Goal: Task Accomplishment & Management: Use online tool/utility

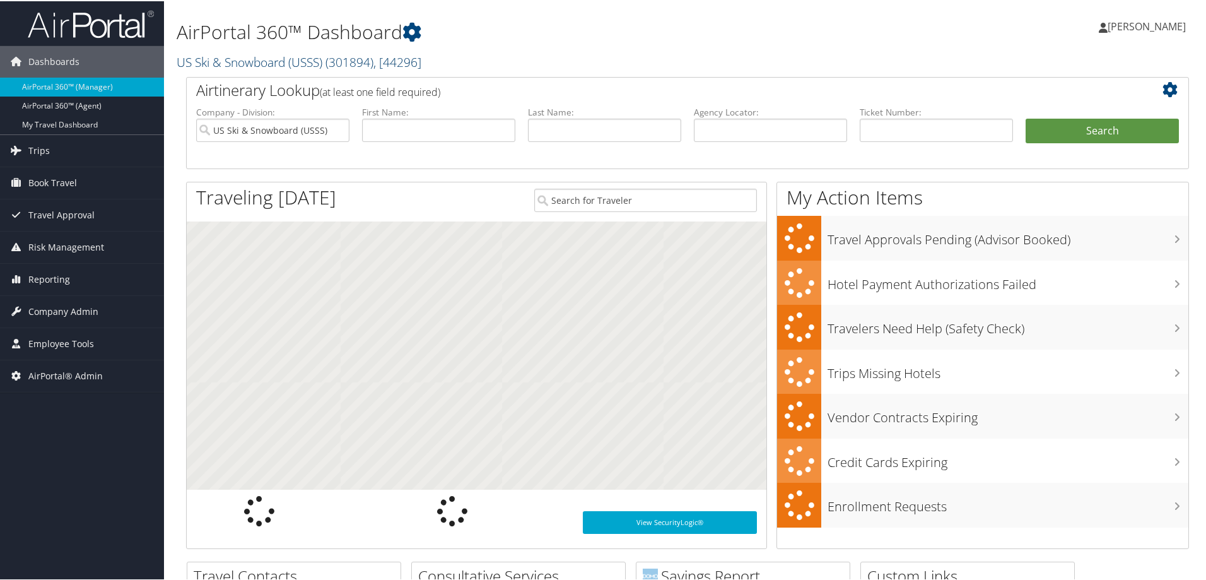
click at [230, 58] on link "US Ski & Snowboard (USSS) ( 301894 ) , [ 44296 ]" at bounding box center [299, 60] width 245 height 17
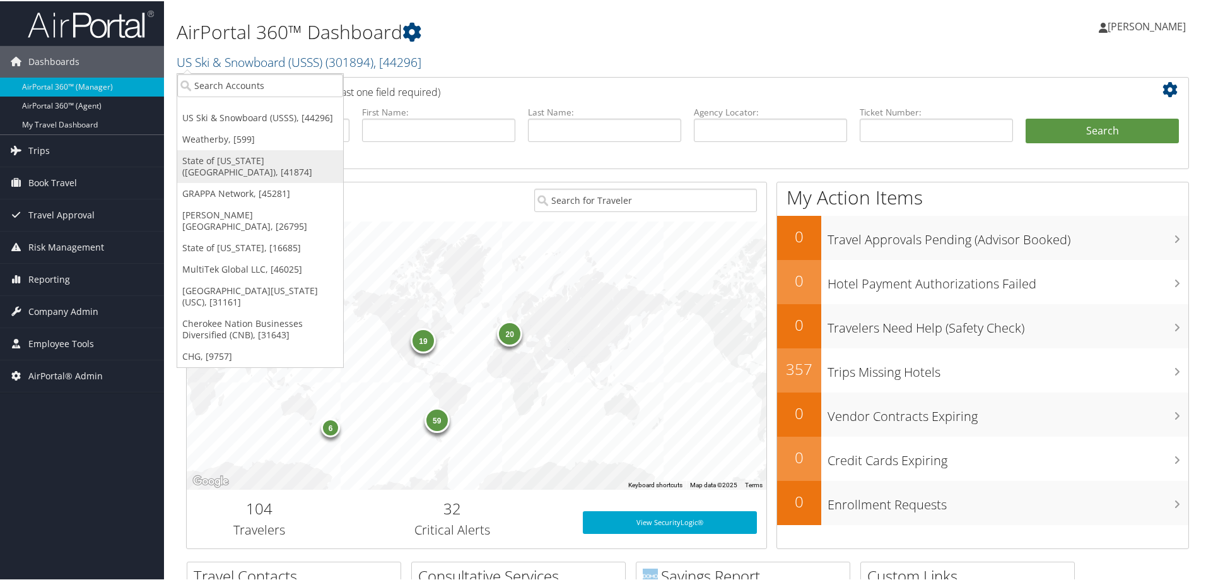
click at [223, 151] on link "State of [US_STATE] ([GEOGRAPHIC_DATA]), [41874]" at bounding box center [260, 165] width 166 height 33
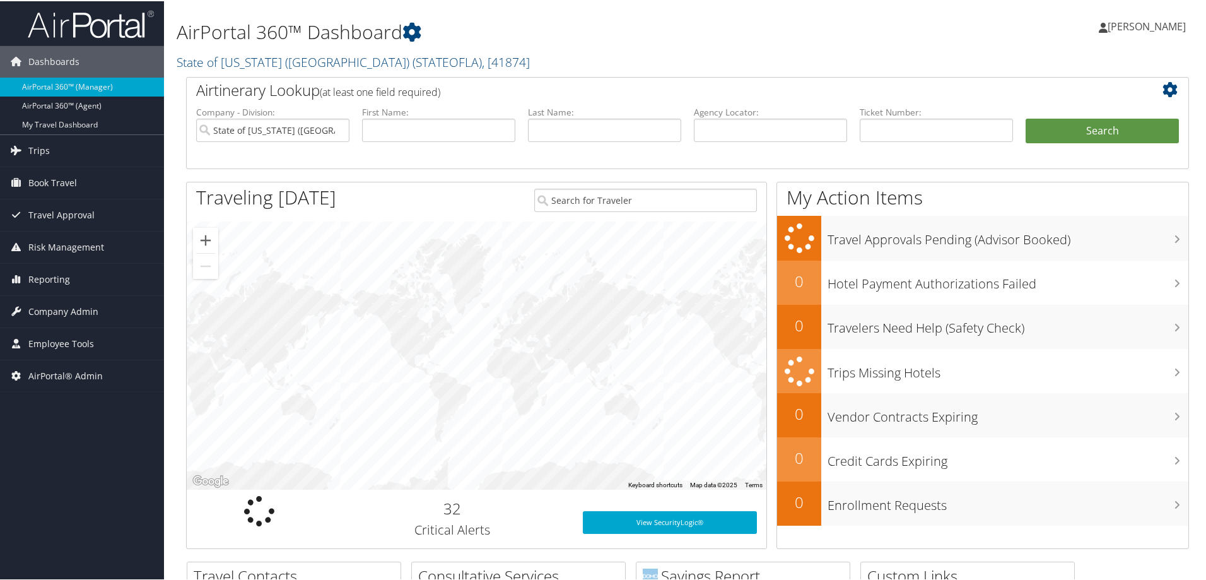
click at [85, 343] on span "Employee Tools" at bounding box center [61, 343] width 66 height 32
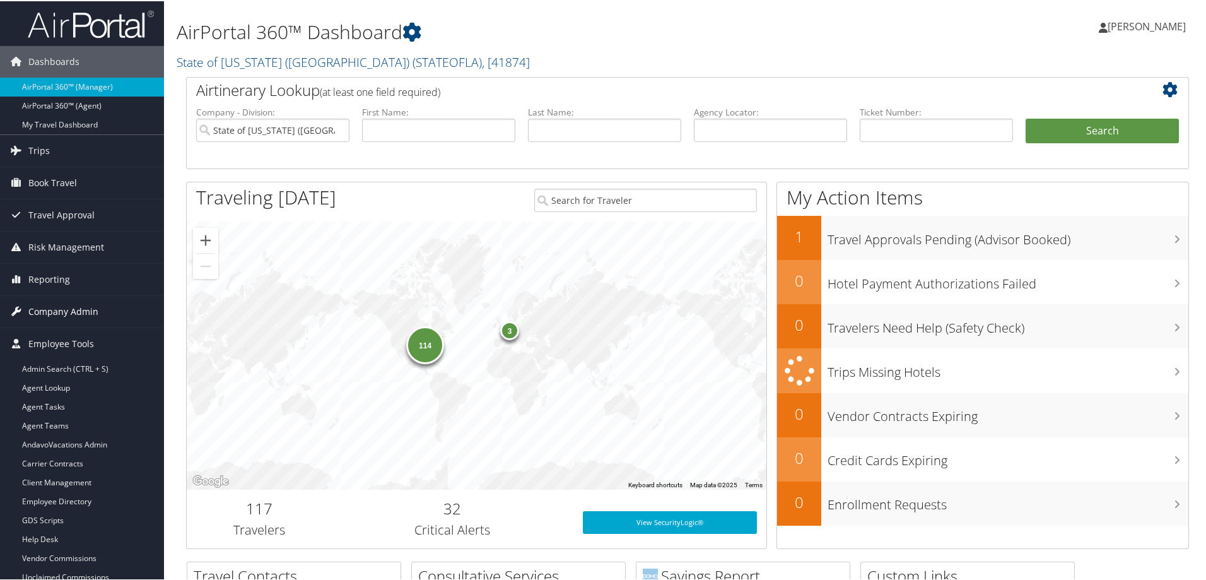
click at [83, 310] on span "Company Admin" at bounding box center [63, 311] width 70 height 32
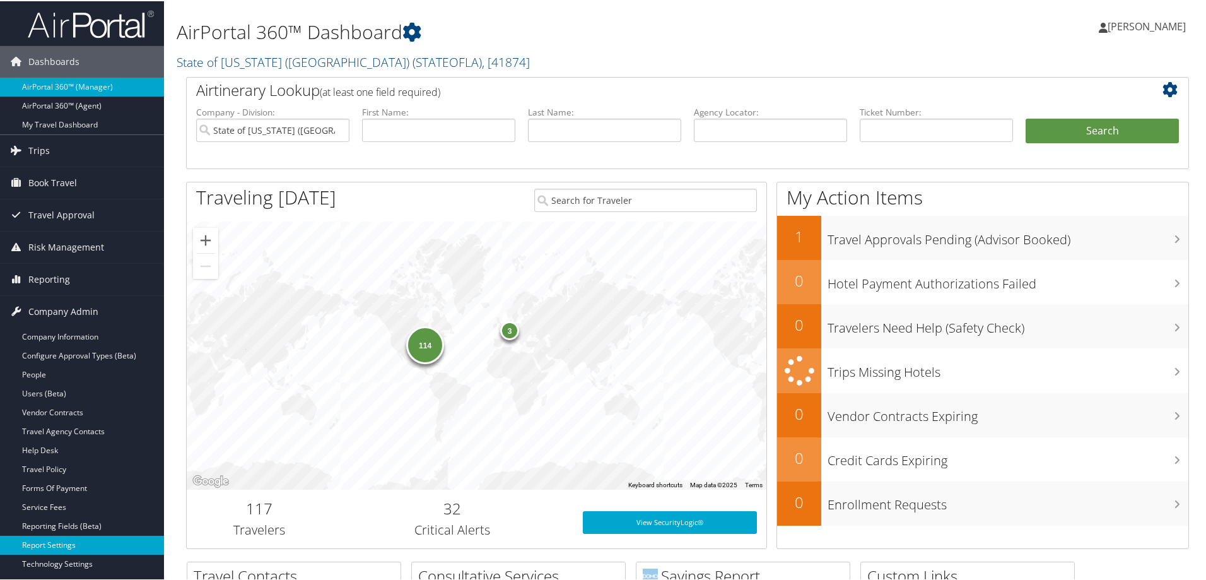
click at [69, 540] on link "Report Settings" at bounding box center [82, 543] width 164 height 19
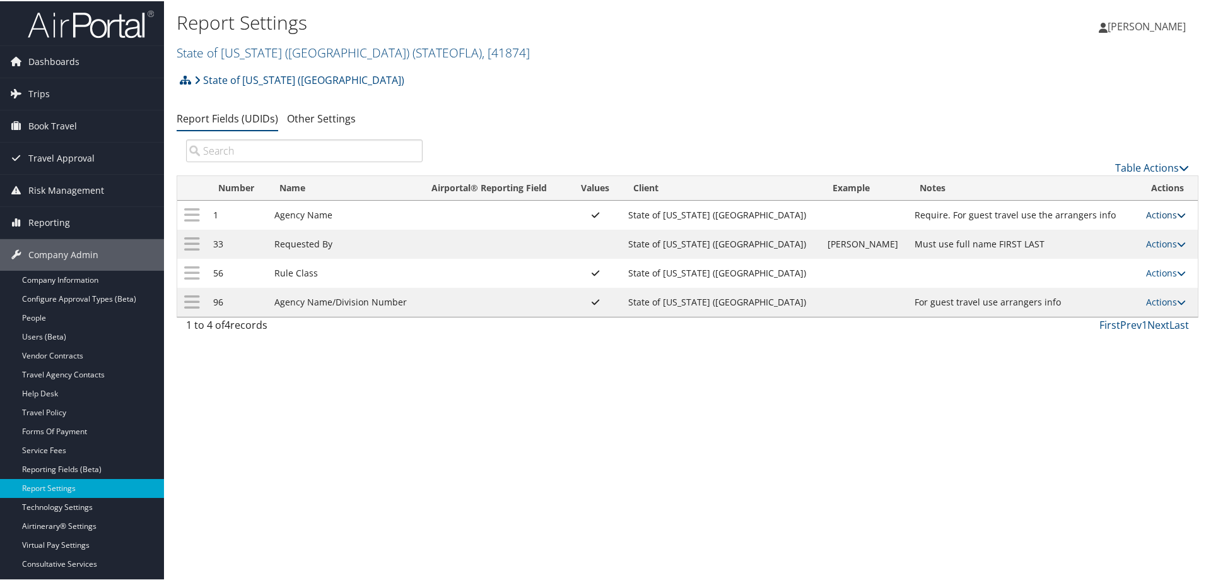
click at [1155, 215] on link "Actions" at bounding box center [1166, 214] width 40 height 12
click at [1142, 232] on link "Update Report Field Values" at bounding box center [1106, 232] width 136 height 21
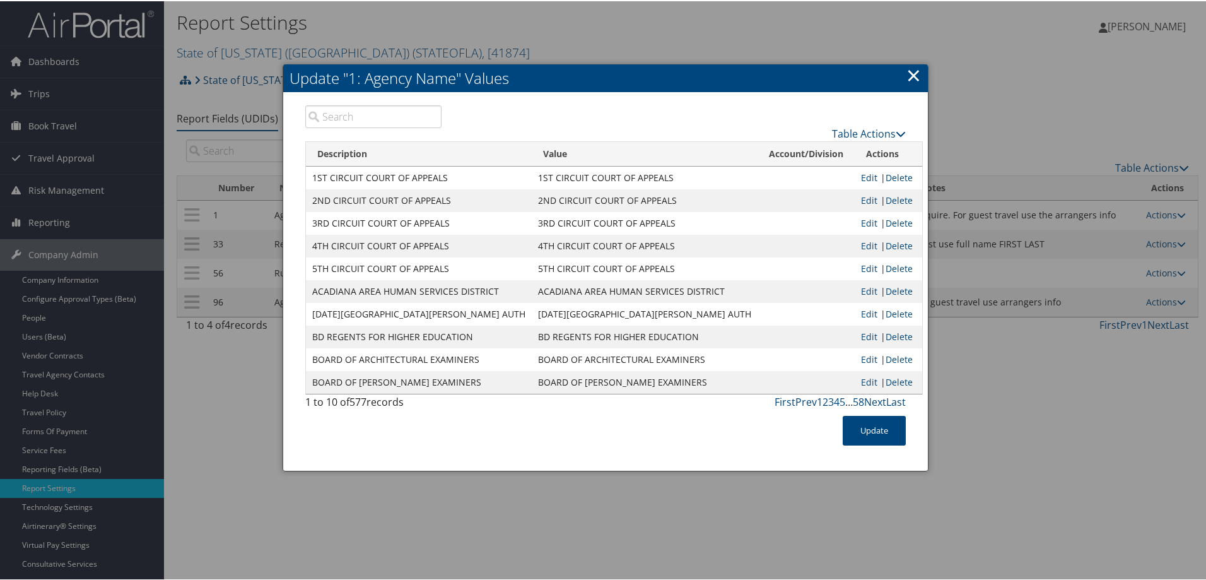
click at [382, 119] on input "search" at bounding box center [373, 115] width 136 height 23
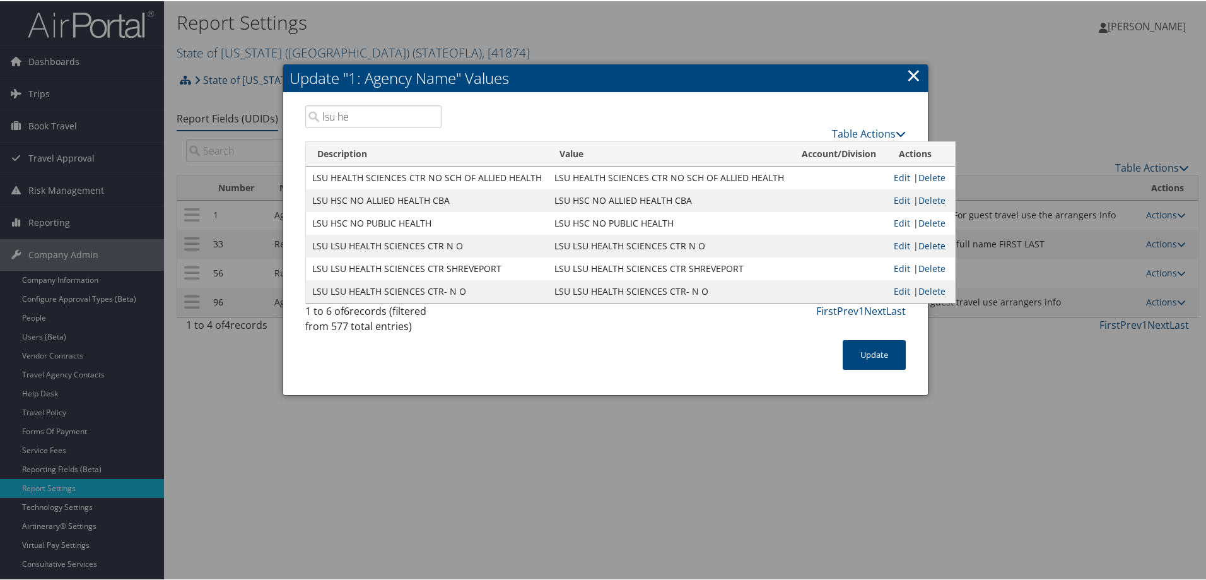
type input "lsu he"
drag, startPoint x: 548, startPoint y: 263, endPoint x: 741, endPoint y: 270, distance: 193.8
click at [741, 270] on td "LSU LSU HEALTH SCIENCES CTR SHREVEPORT" at bounding box center [669, 267] width 242 height 23
copy td "LSU LSU HEALTH SCIENCES CTR SHREVEPORT"
click at [303, 450] on div at bounding box center [605, 290] width 1211 height 580
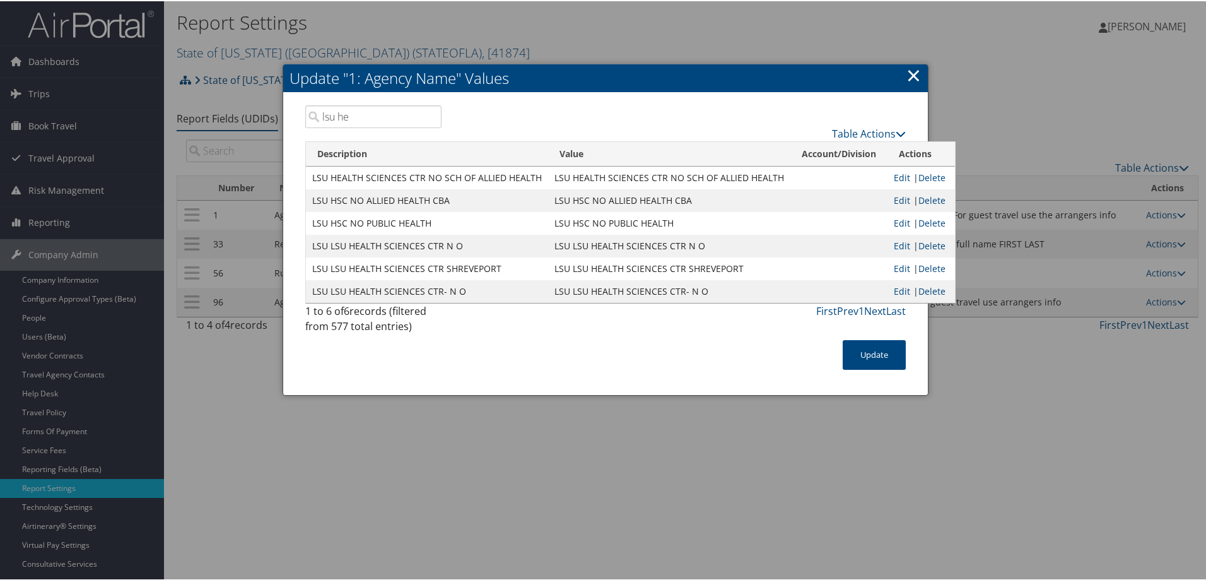
click at [908, 72] on link "×" at bounding box center [914, 73] width 15 height 25
